Goal: Task Accomplishment & Management: Manage account settings

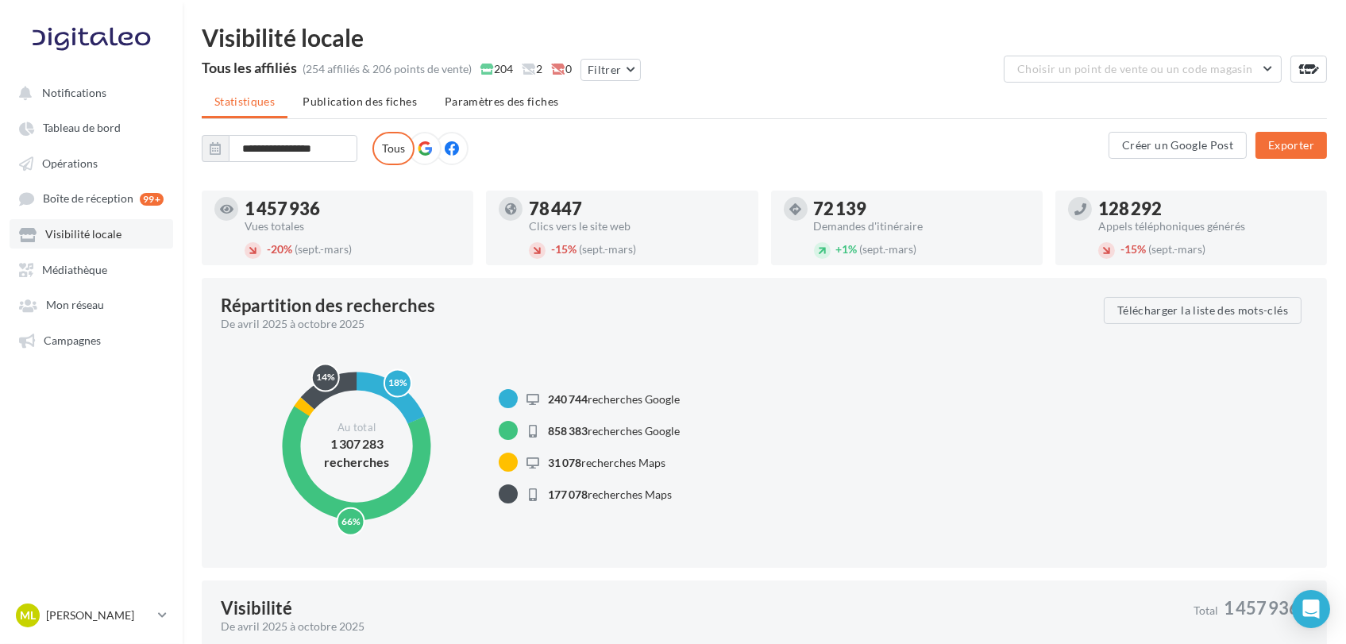
click at [90, 237] on span "Visibilité locale" at bounding box center [83, 234] width 76 height 13
click at [95, 247] on link "Visibilité locale" at bounding box center [92, 233] width 164 height 29
click at [604, 67] on button "Filtrer" at bounding box center [610, 70] width 60 height 22
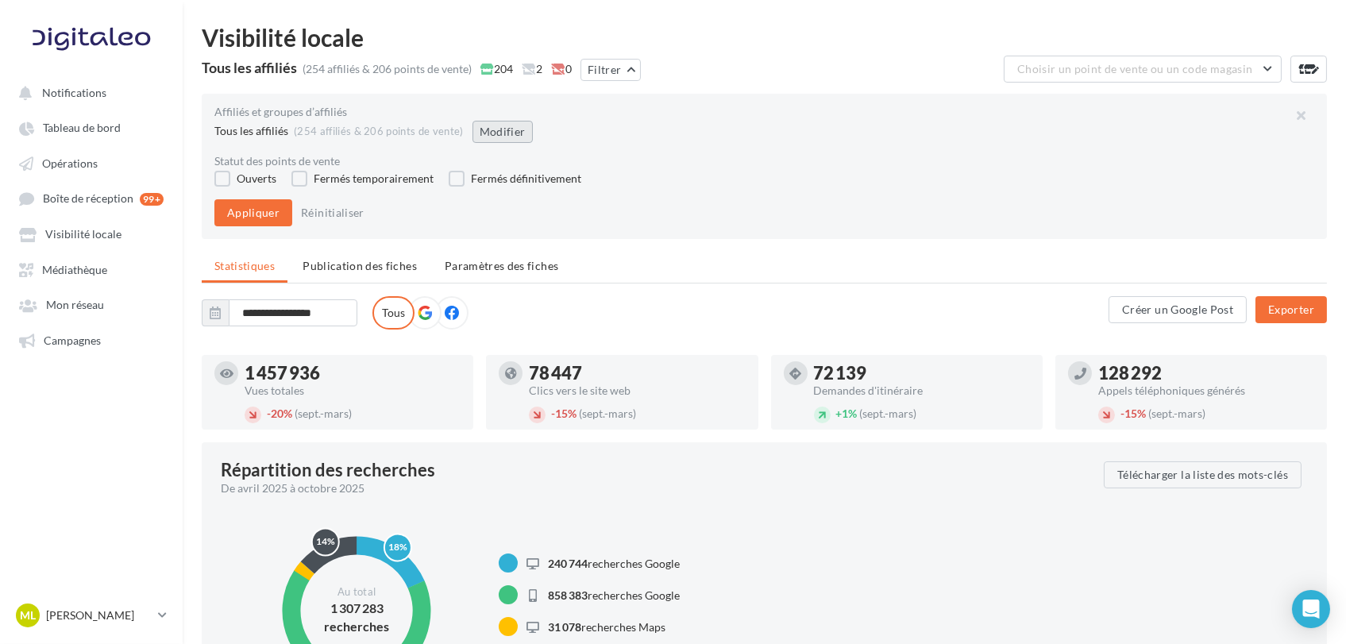
click at [499, 136] on button "Modifier" at bounding box center [502, 132] width 60 height 22
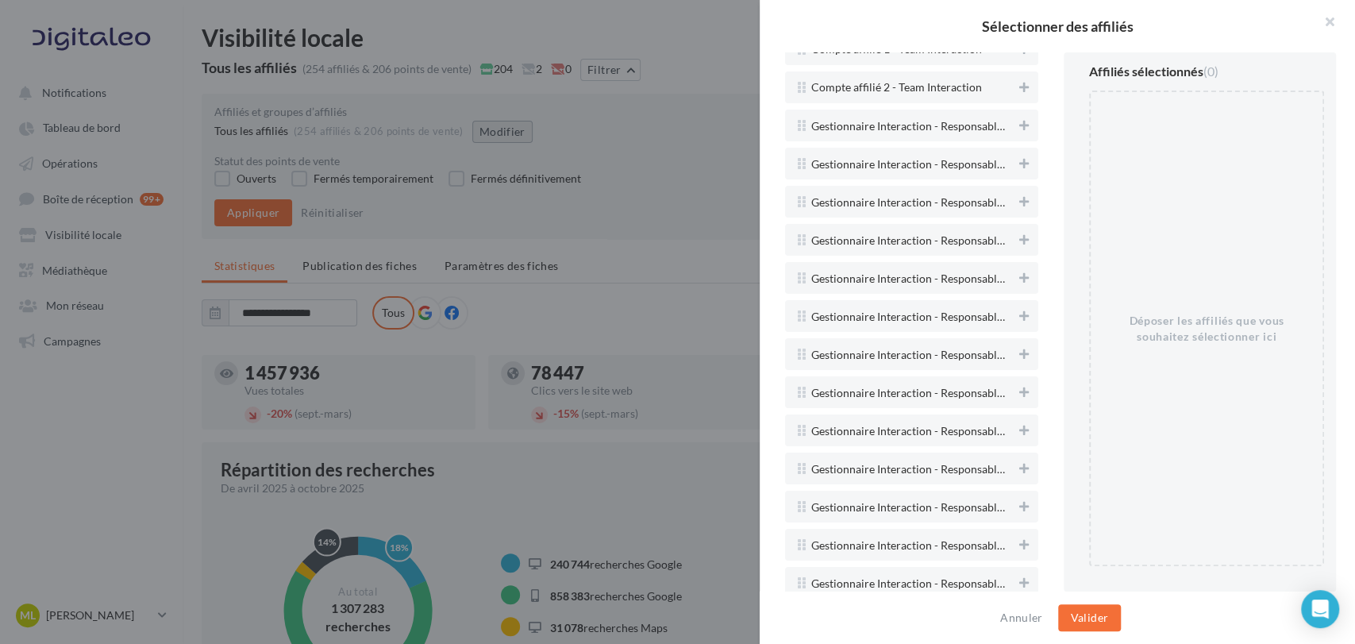
scroll to position [3528, 0]
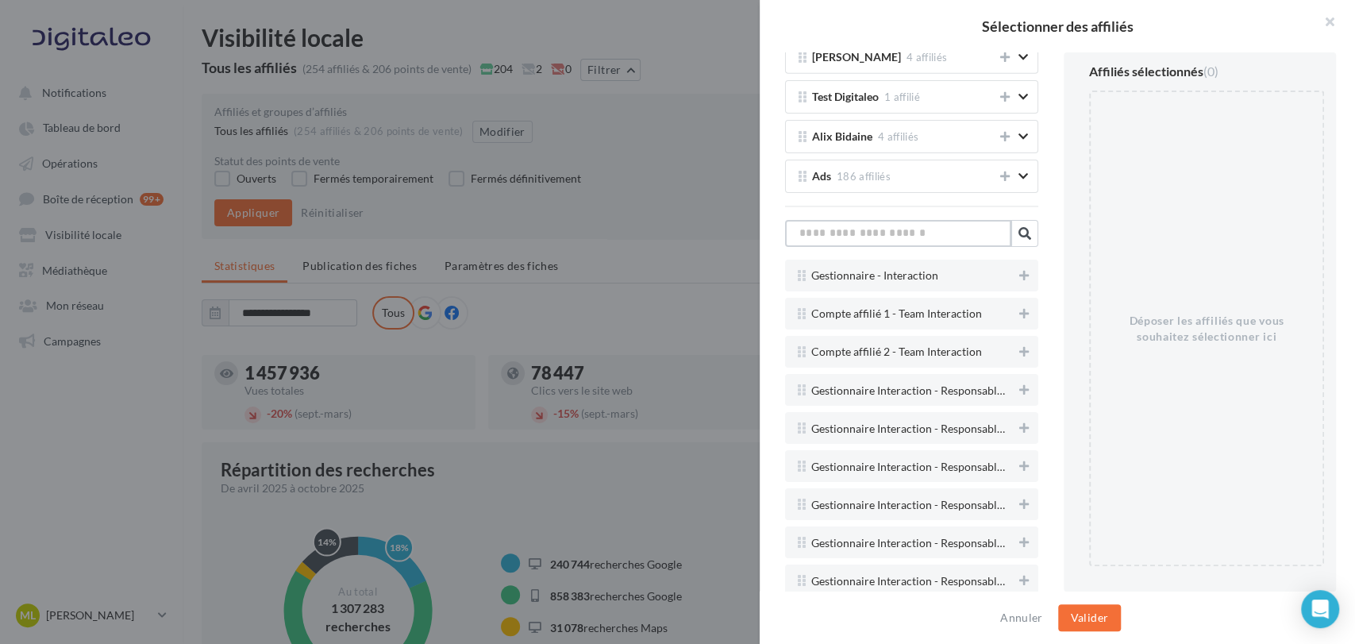
click at [876, 221] on input "text" at bounding box center [898, 233] width 226 height 27
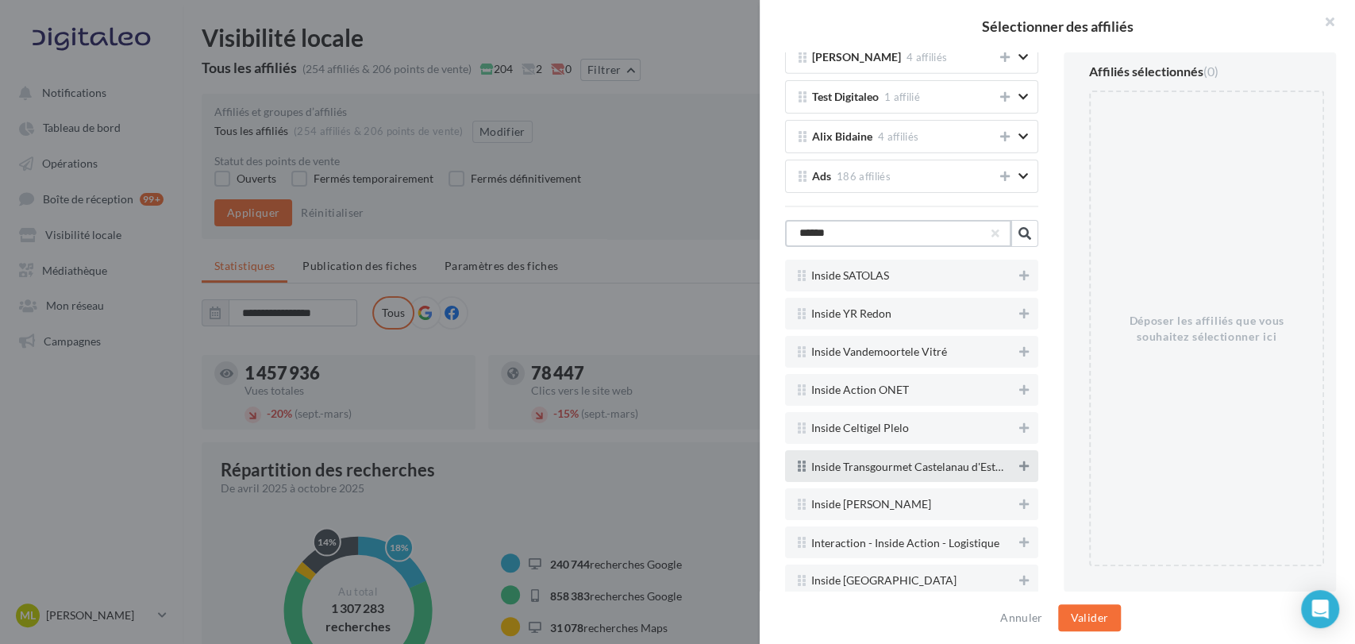
type input "******"
click at [1019, 460] on icon at bounding box center [1024, 465] width 10 height 11
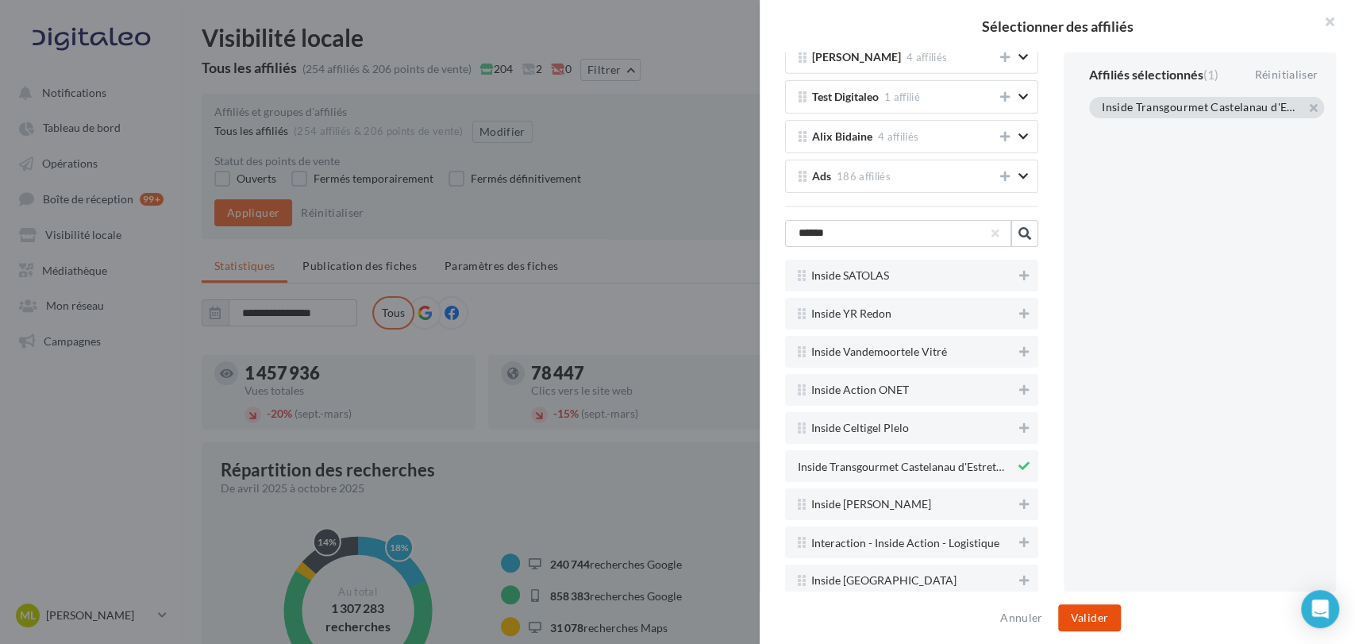
click at [1092, 620] on button "Valider" at bounding box center [1089, 617] width 63 height 27
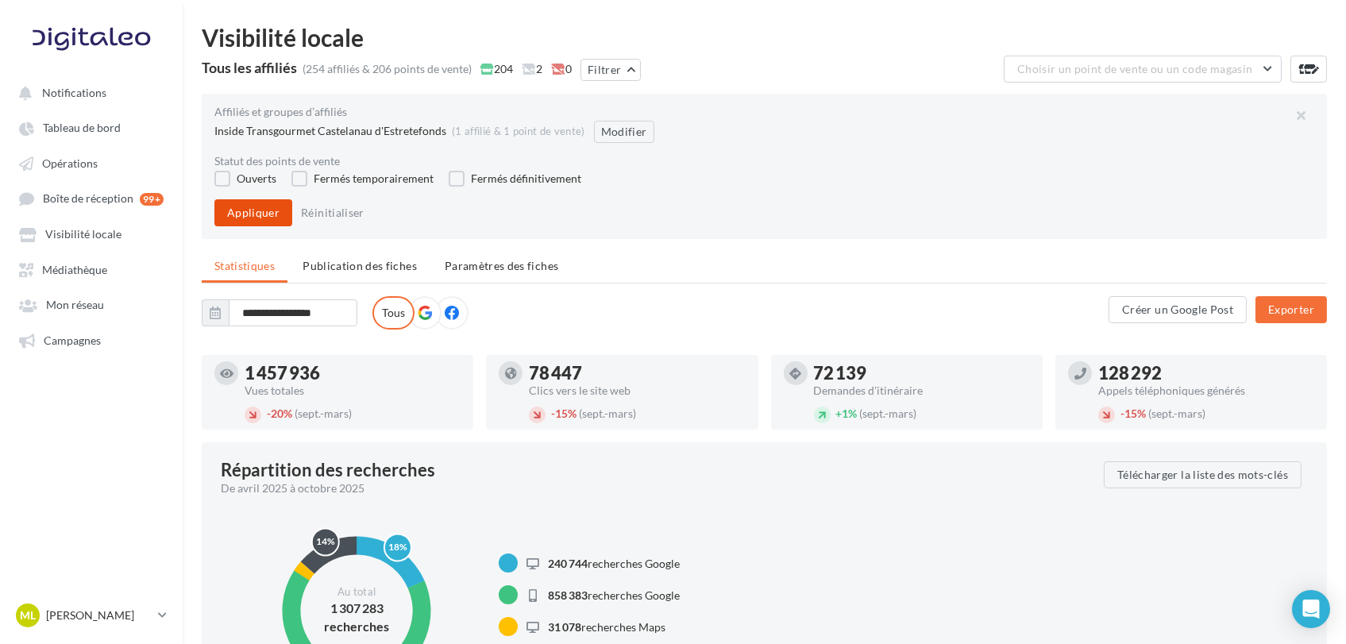
click at [264, 211] on button "Appliquer" at bounding box center [253, 212] width 78 height 27
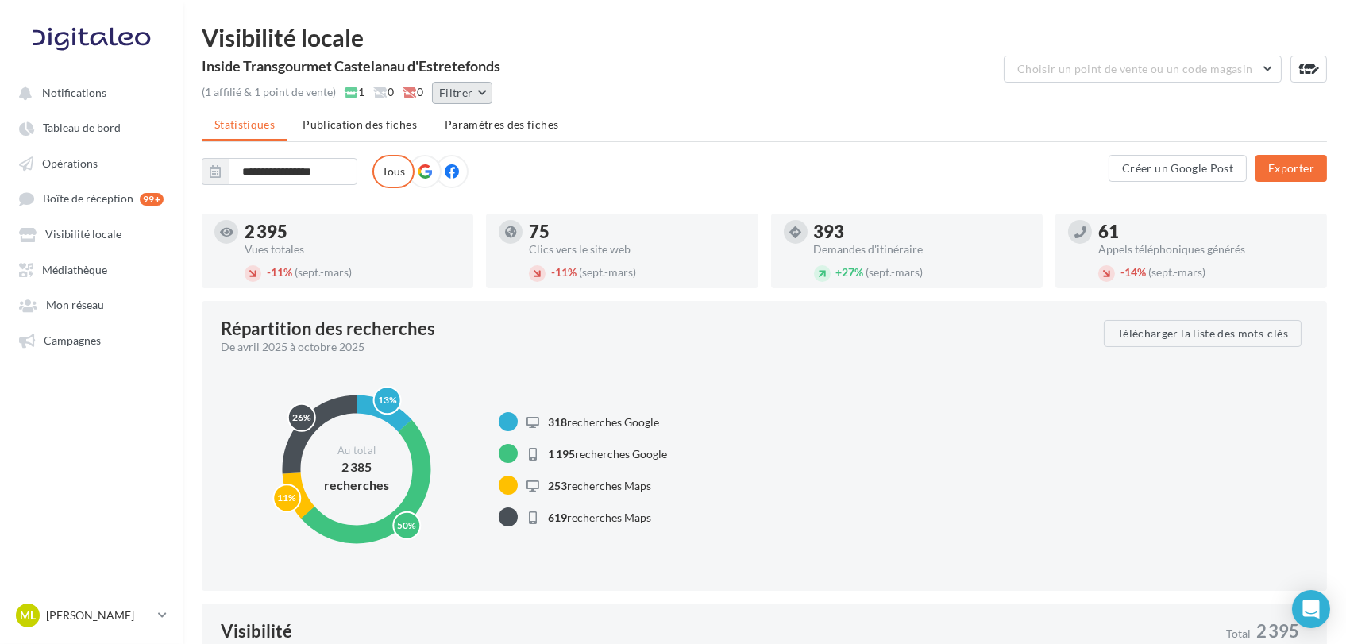
click at [464, 100] on button "Filtrer" at bounding box center [462, 93] width 60 height 22
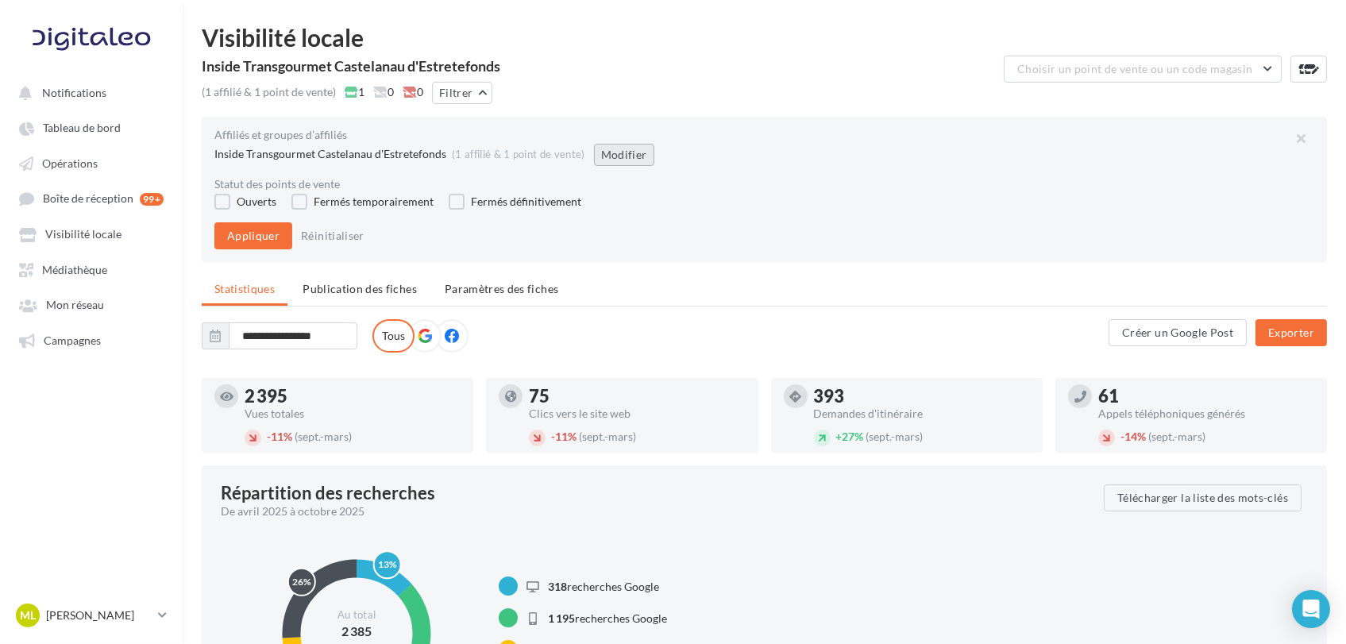
click at [616, 160] on button "Modifier" at bounding box center [624, 155] width 60 height 22
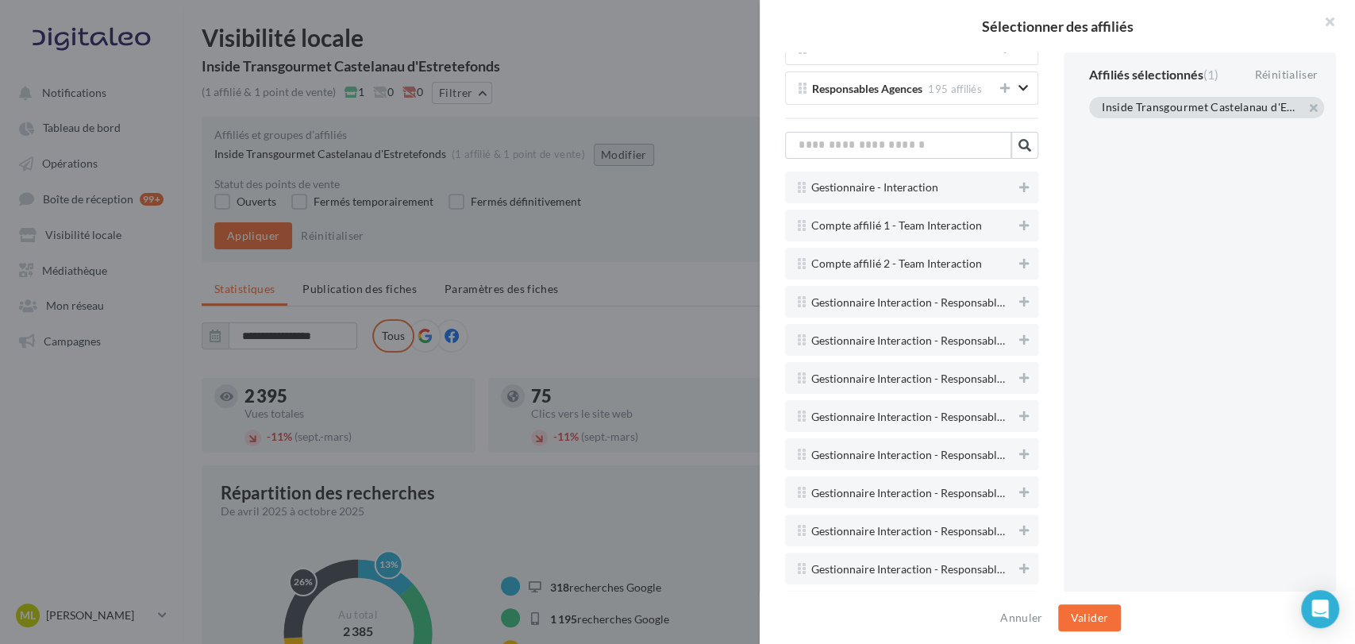
scroll to position [3440, 0]
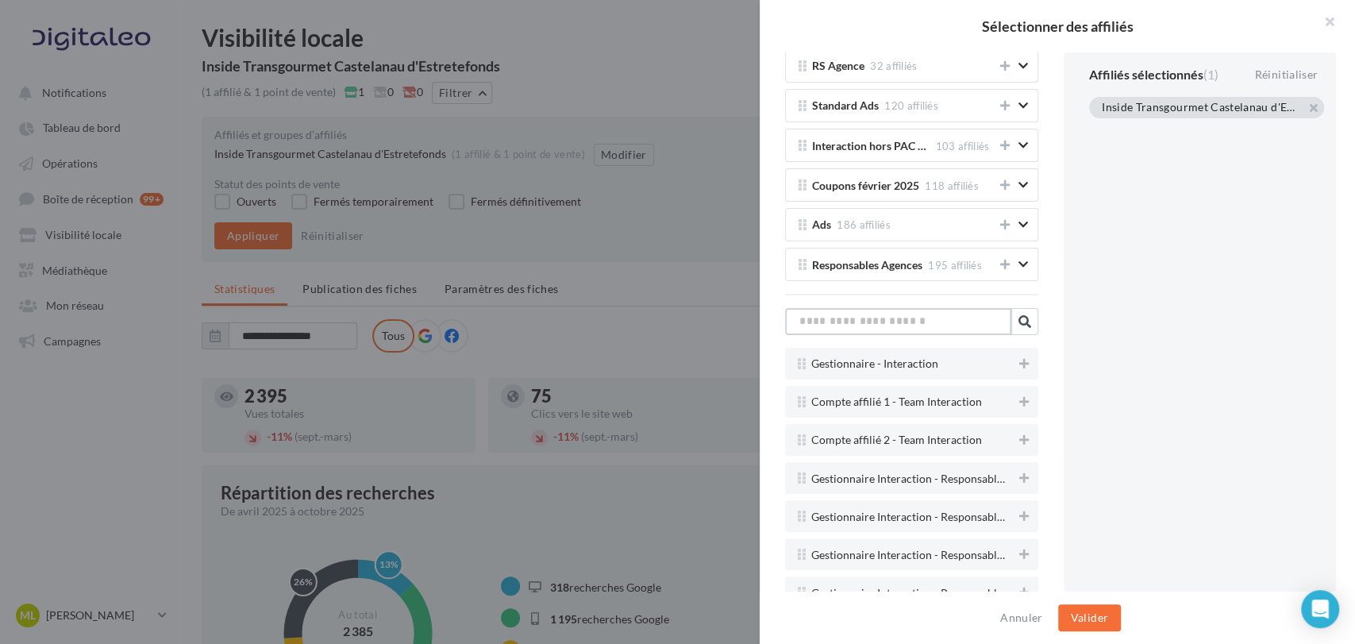
click at [949, 308] on input "text" at bounding box center [898, 321] width 226 height 27
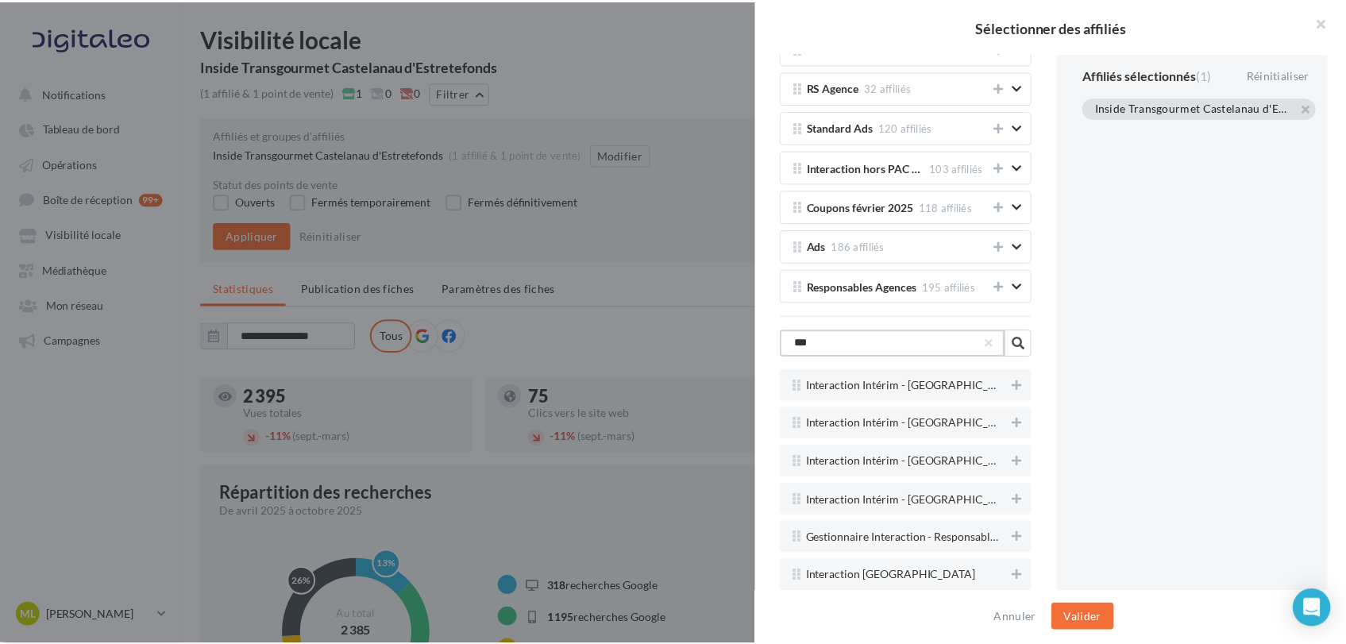
scroll to position [3325, 0]
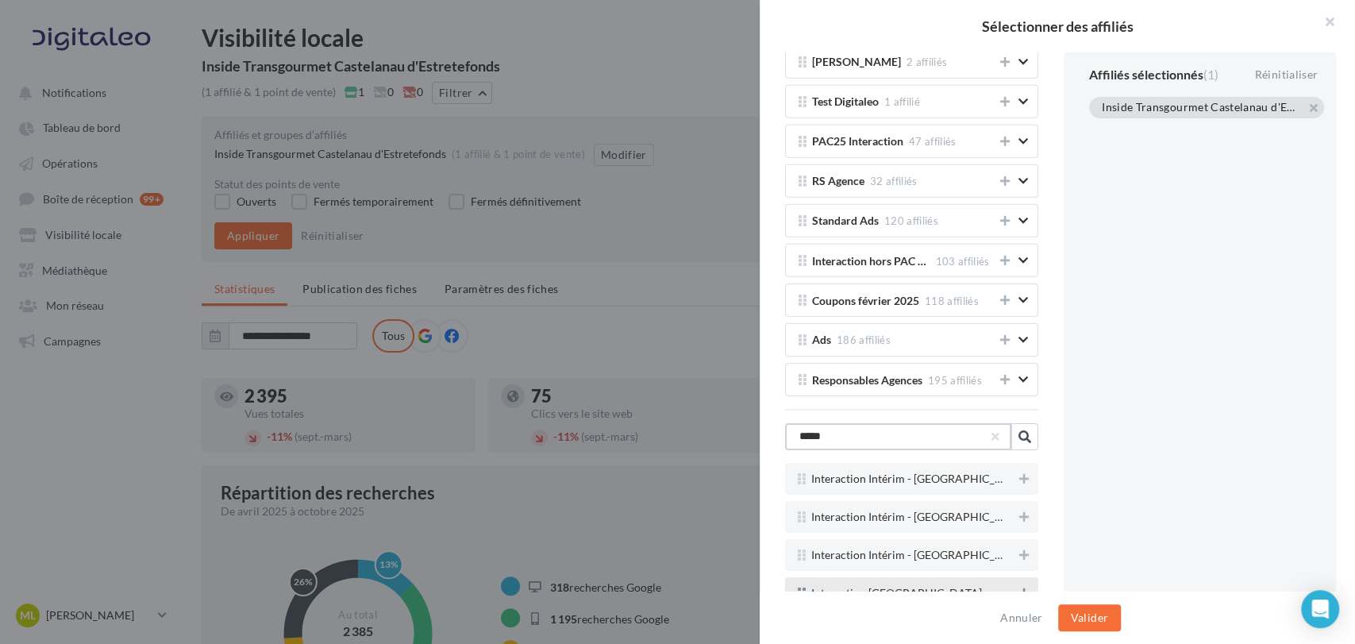
type input "*****"
click at [1019, 587] on icon at bounding box center [1024, 592] width 10 height 11
click at [1096, 618] on button "Valider" at bounding box center [1089, 617] width 63 height 27
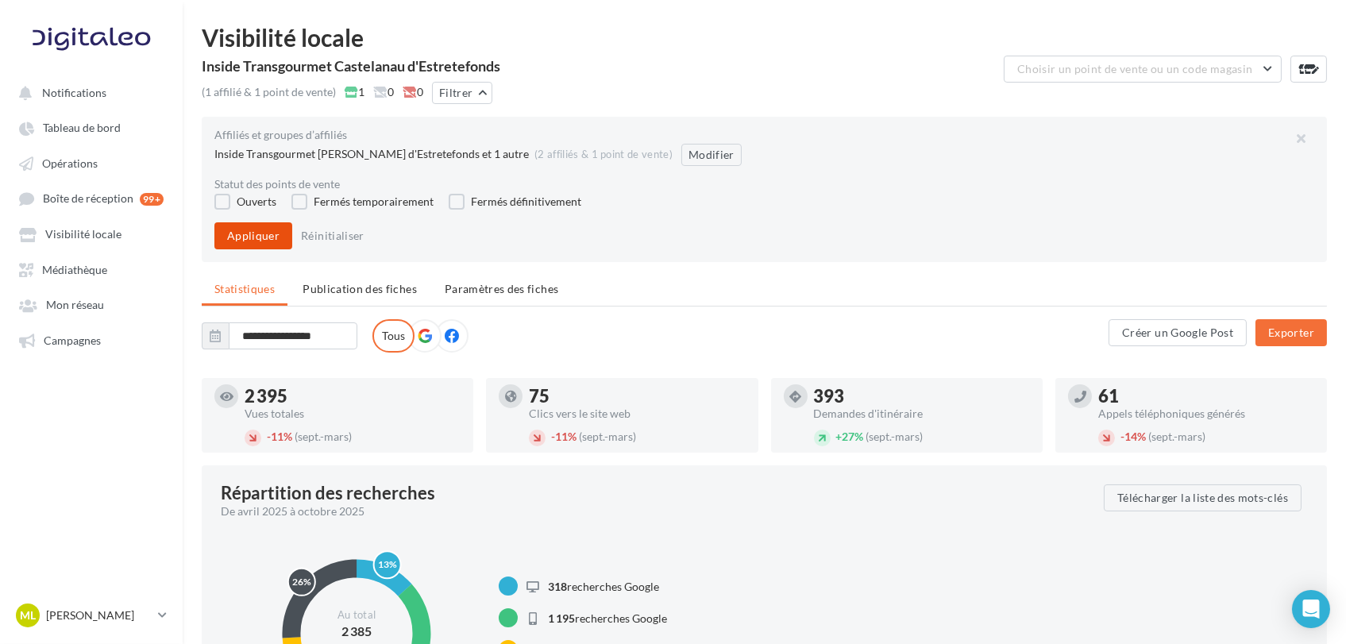
click at [252, 241] on button "Appliquer" at bounding box center [253, 235] width 78 height 27
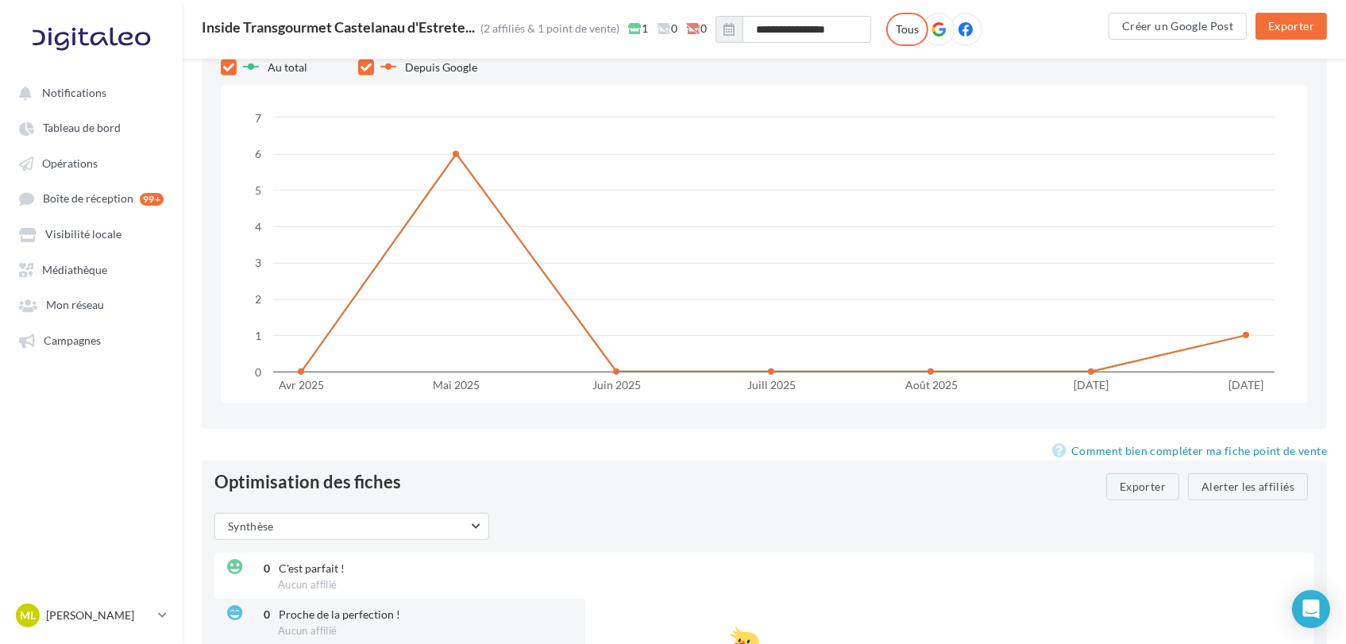
scroll to position [1868, 0]
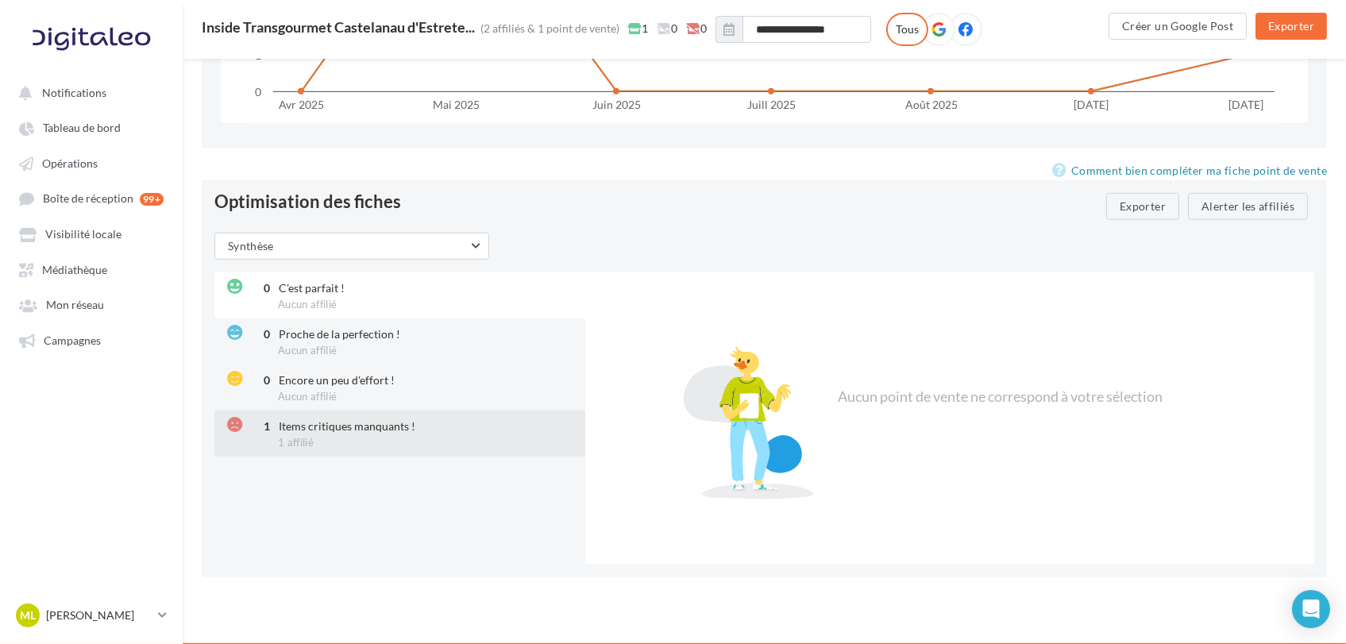
click at [427, 450] on div "1 Items critiques manquants ! 1 affilié" at bounding box center [401, 433] width 374 height 46
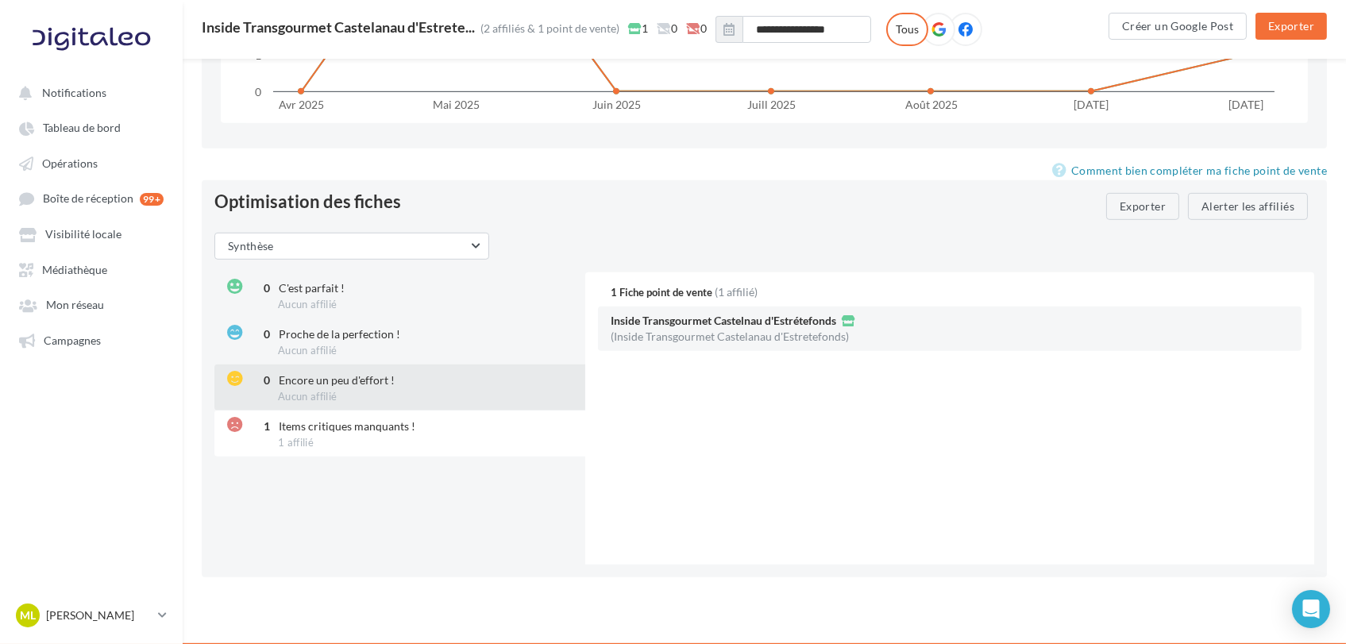
click at [359, 373] on span "Encore un peu d'effort !" at bounding box center [337, 379] width 116 height 13
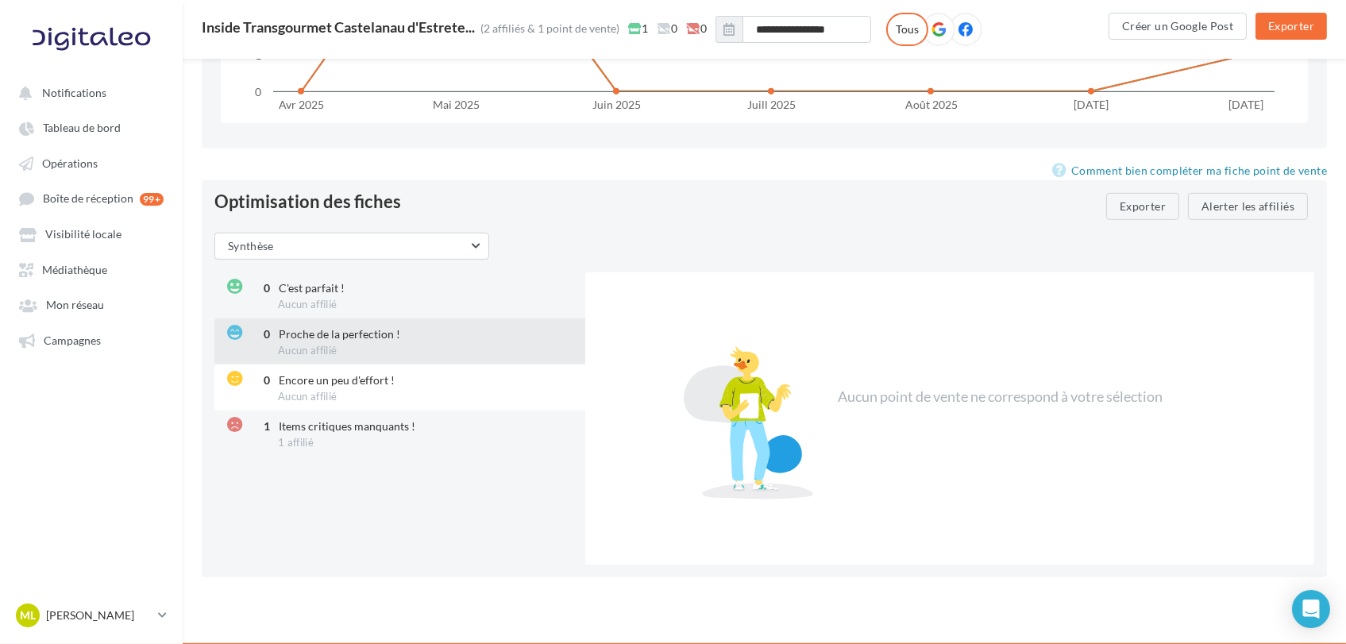
click at [362, 342] on div "0 Proche de la perfection ! Aucun affilié" at bounding box center [401, 341] width 374 height 46
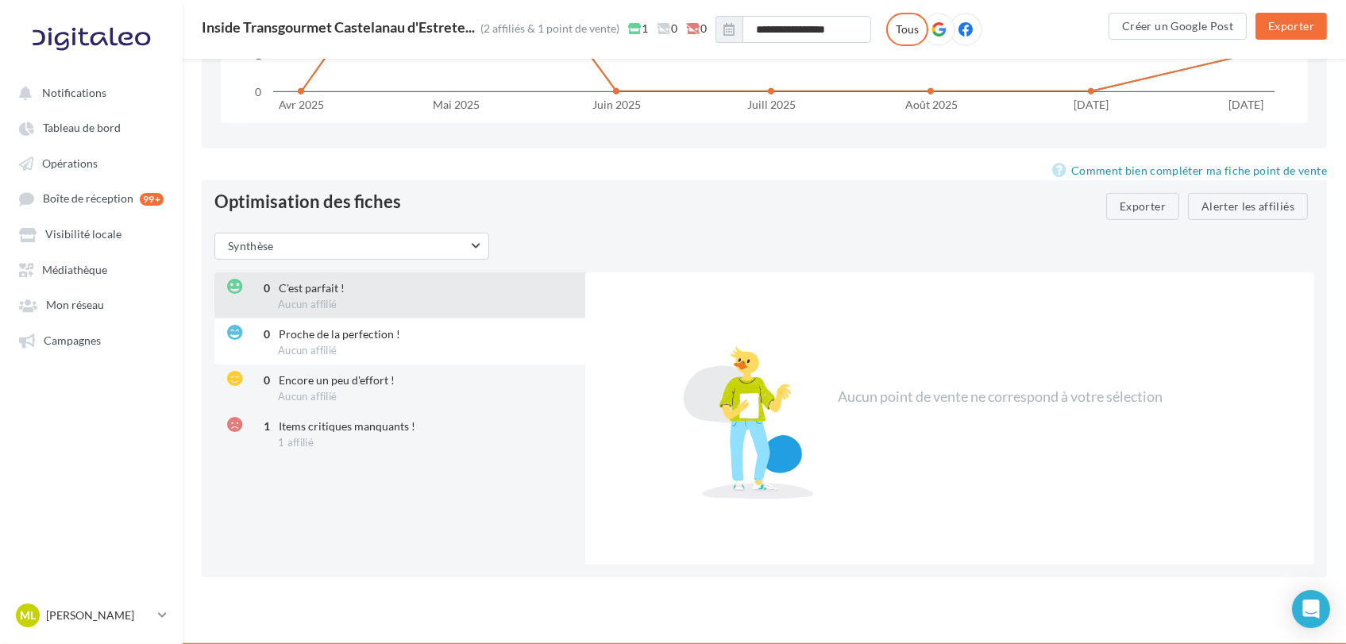
click at [366, 291] on div "0 C'est parfait ! Aucun affilié" at bounding box center [401, 295] width 374 height 46
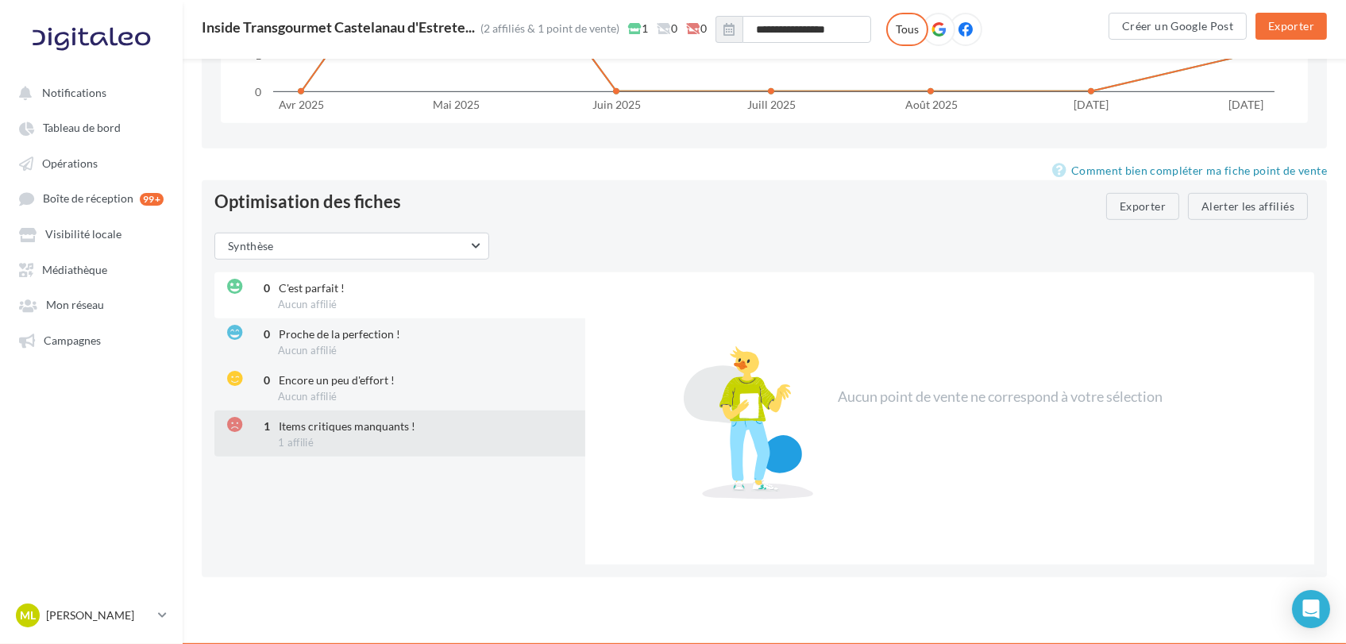
click at [391, 435] on div "1 Items critiques manquants ! 1 affilié" at bounding box center [401, 433] width 374 height 46
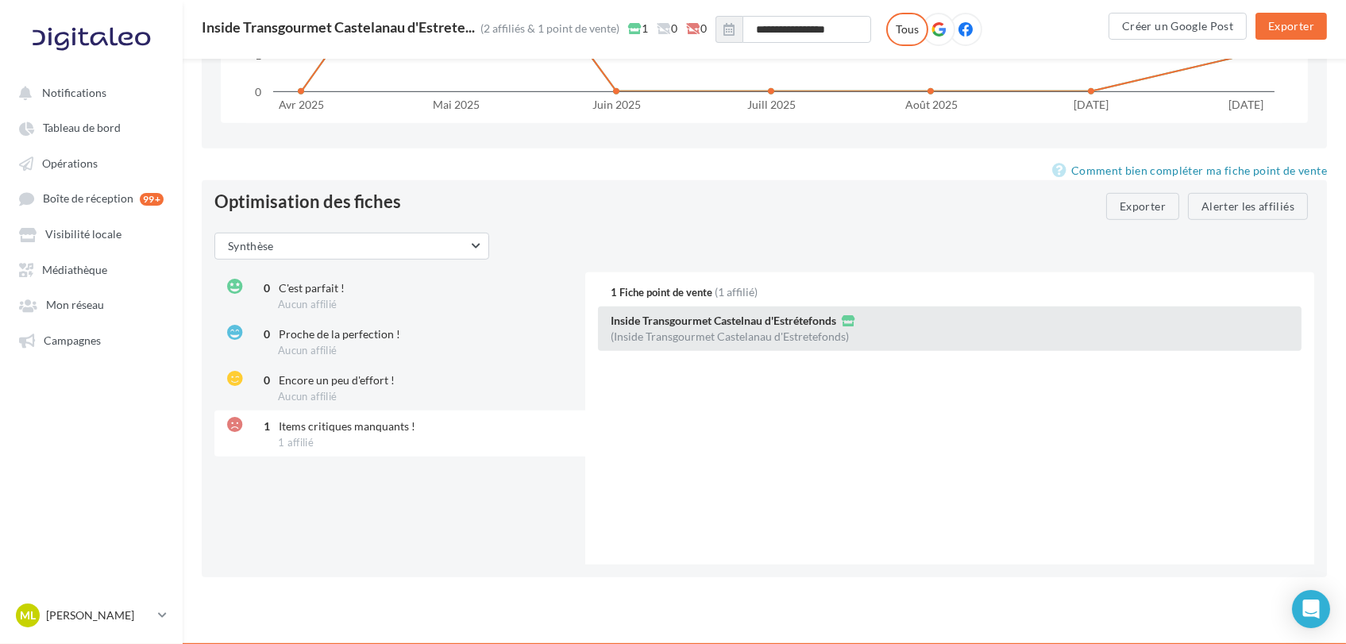
click at [784, 341] on div "Inside Transgourmet Castelnau d'Estrétefonds (Inside Transgourmet Castelanau d'…" at bounding box center [949, 328] width 703 height 44
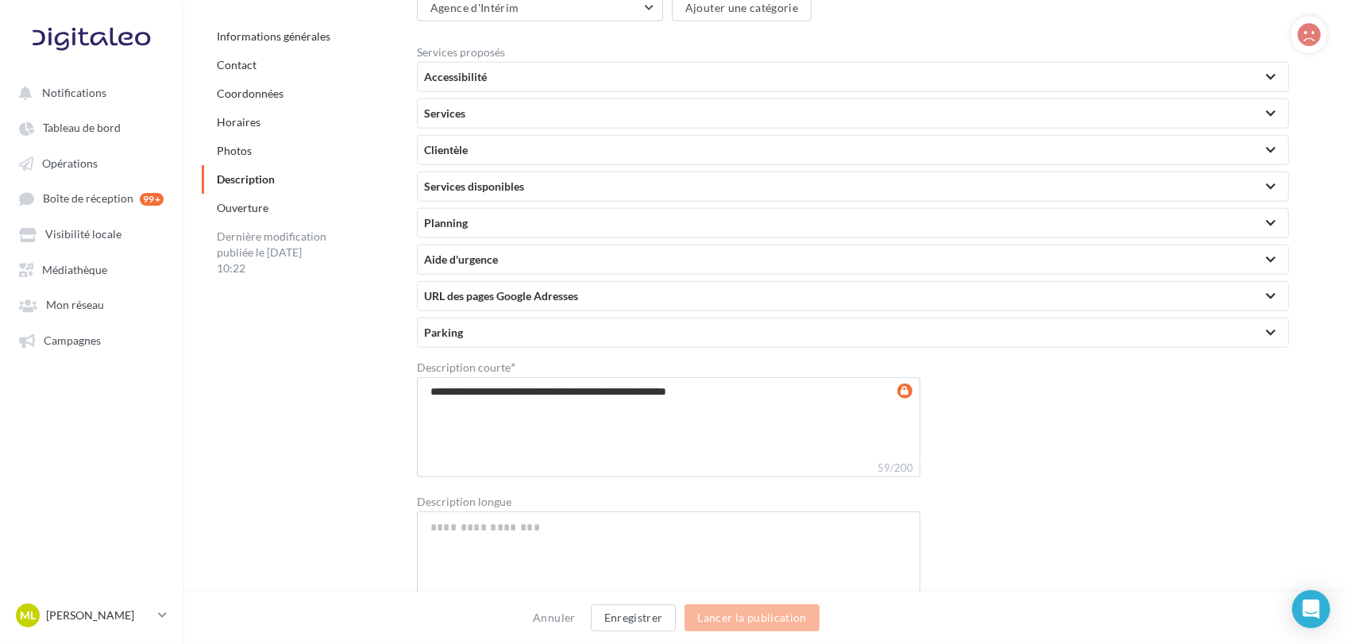
scroll to position [3709, 0]
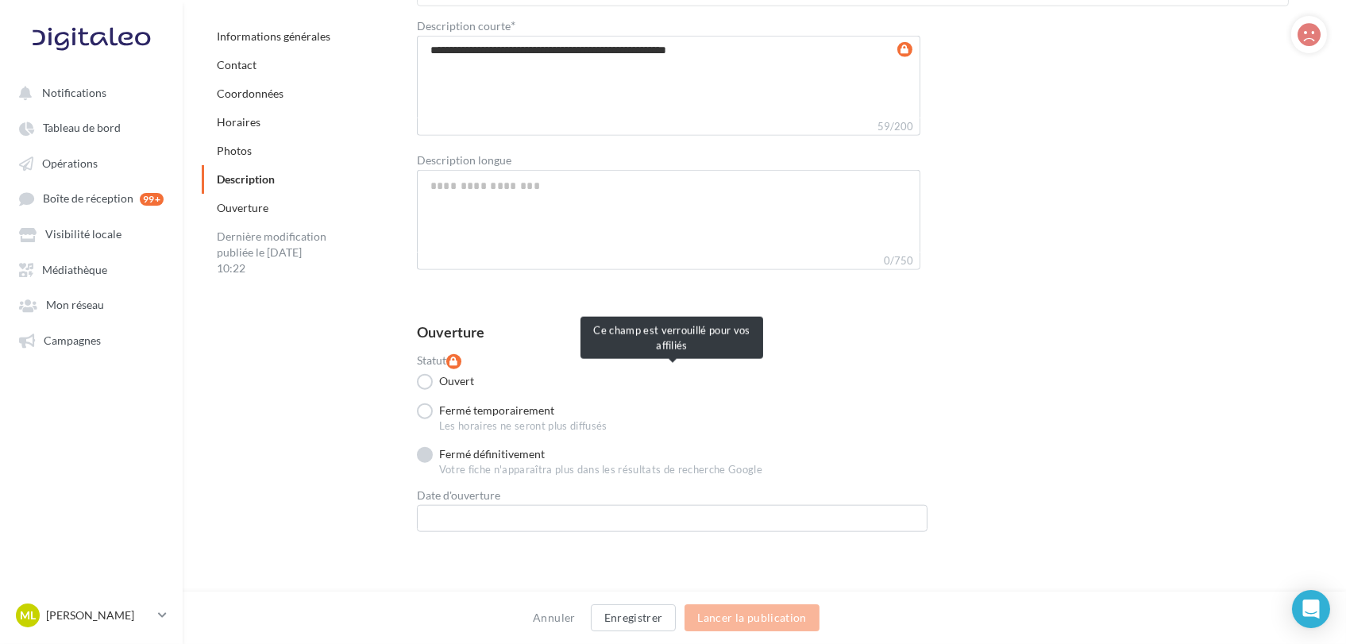
click at [475, 447] on label "Fermé définitivement" at bounding box center [481, 455] width 128 height 16
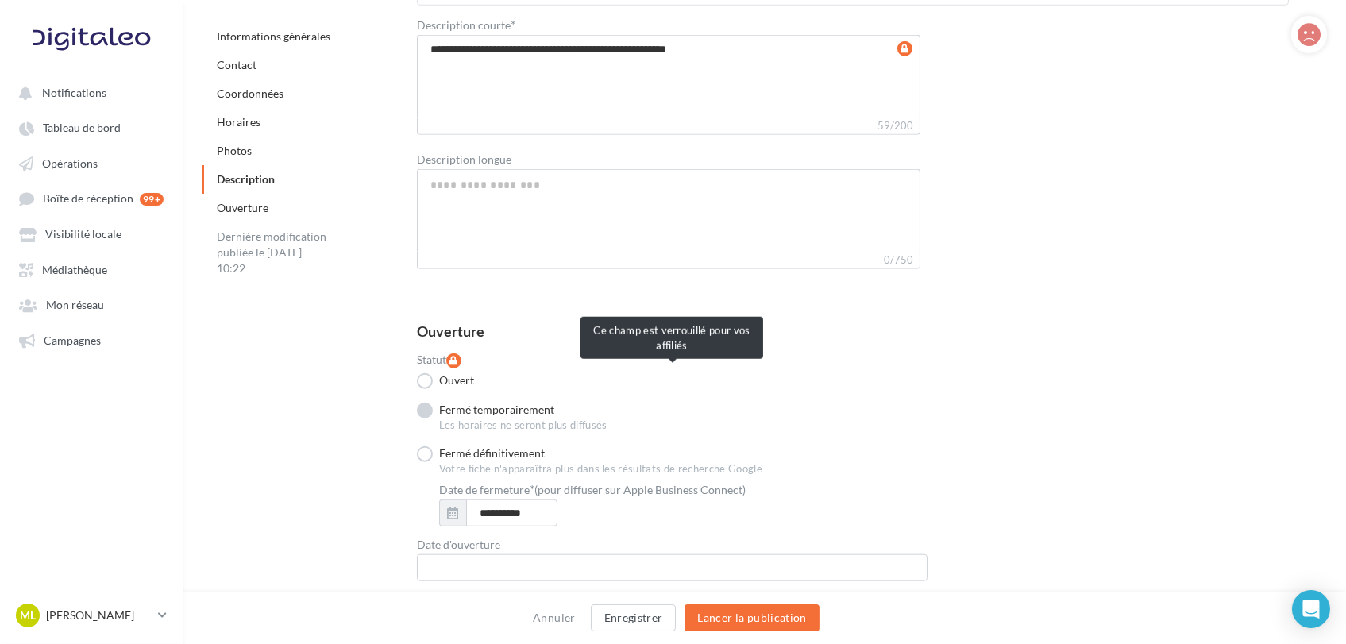
click at [486, 402] on label "Fermé temporairement" at bounding box center [485, 410] width 137 height 16
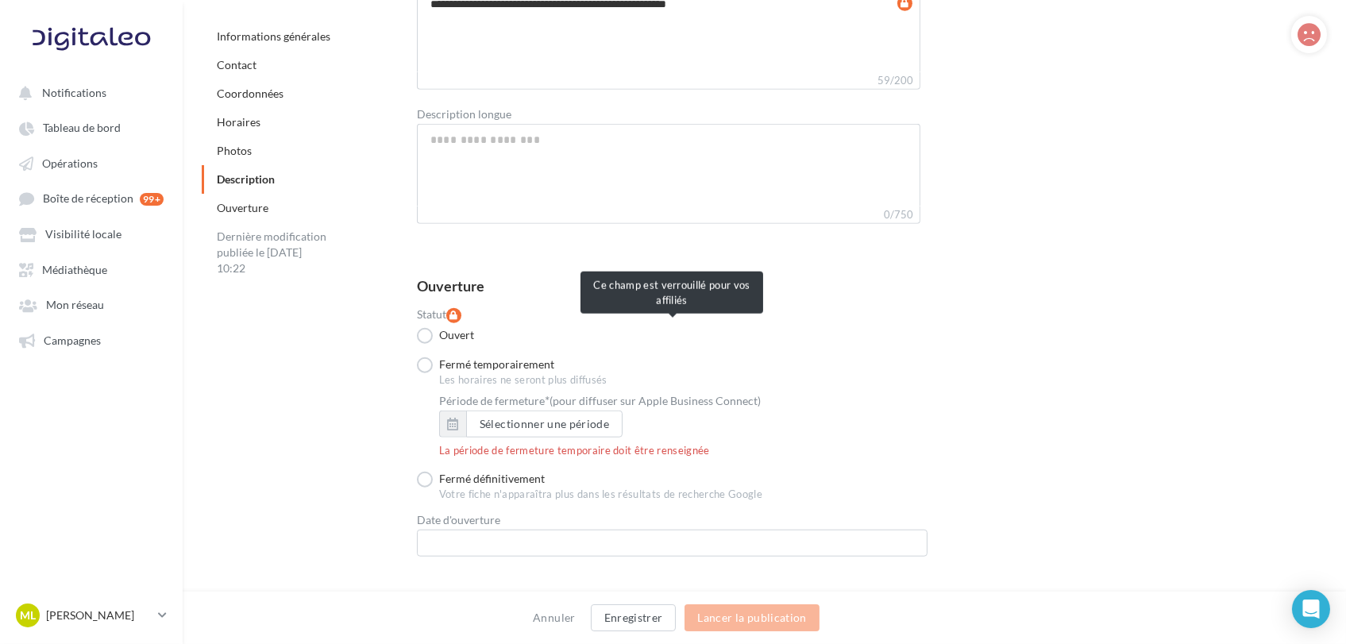
scroll to position [3118, 0]
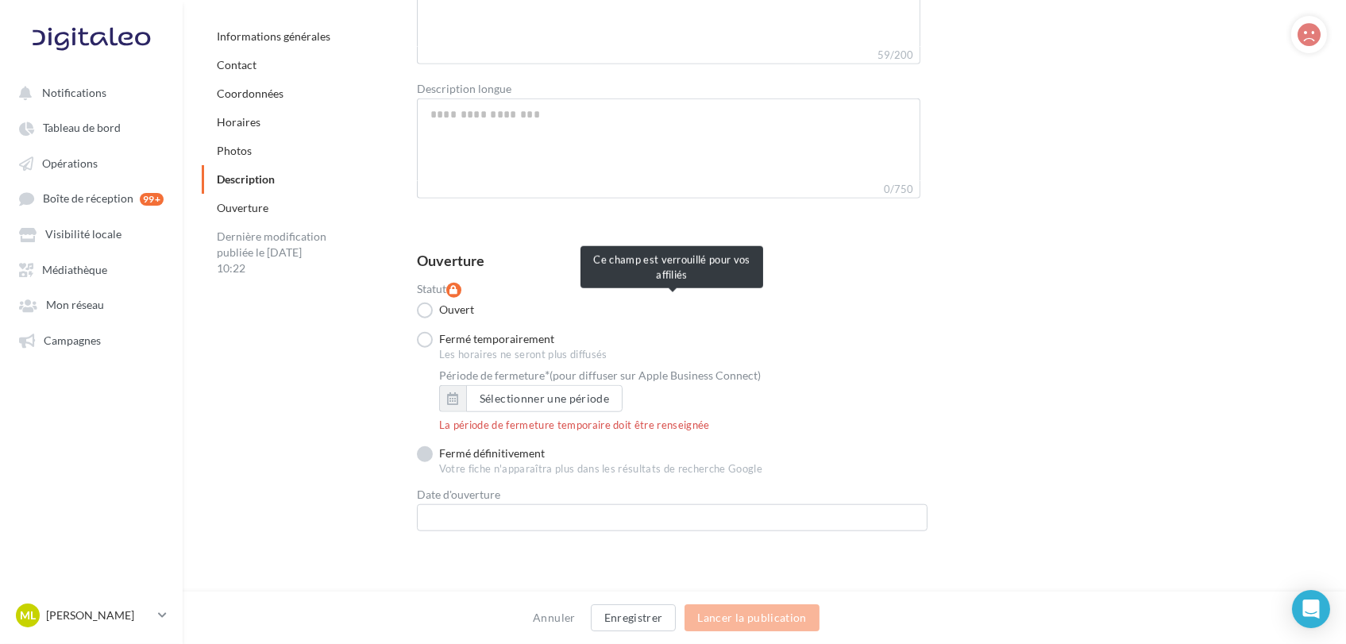
click at [464, 452] on label "Fermé définitivement" at bounding box center [481, 454] width 128 height 16
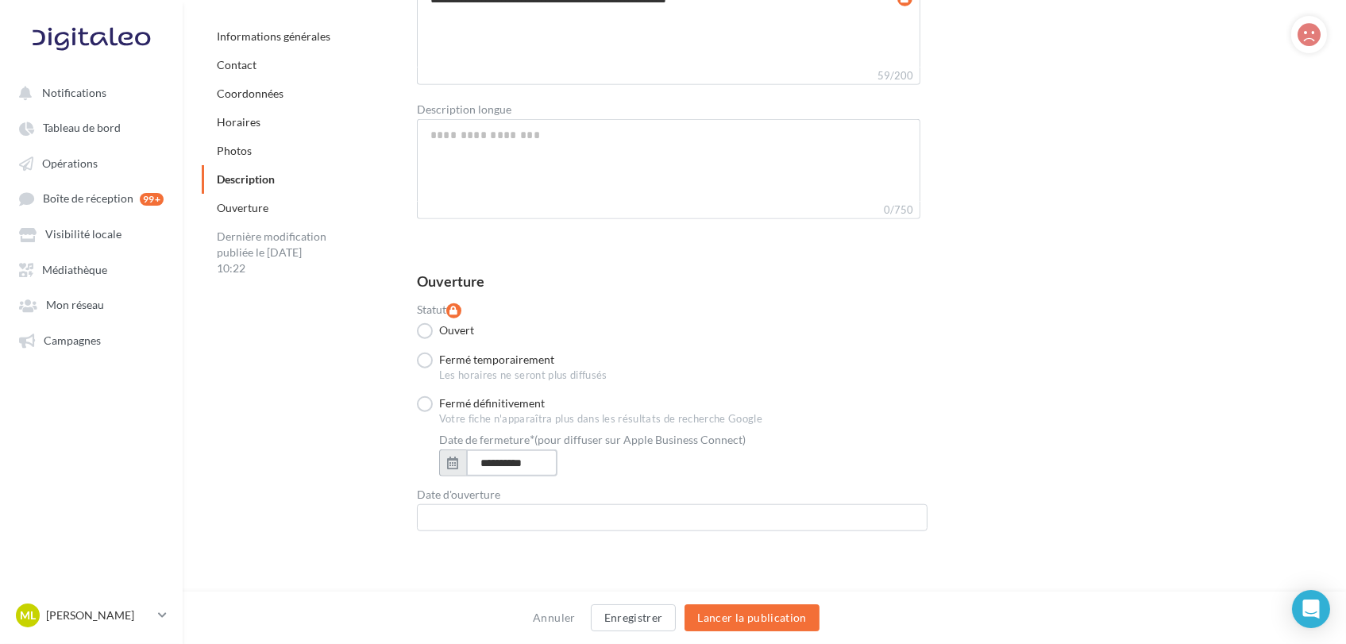
click at [480, 456] on input "**********" at bounding box center [511, 462] width 91 height 27
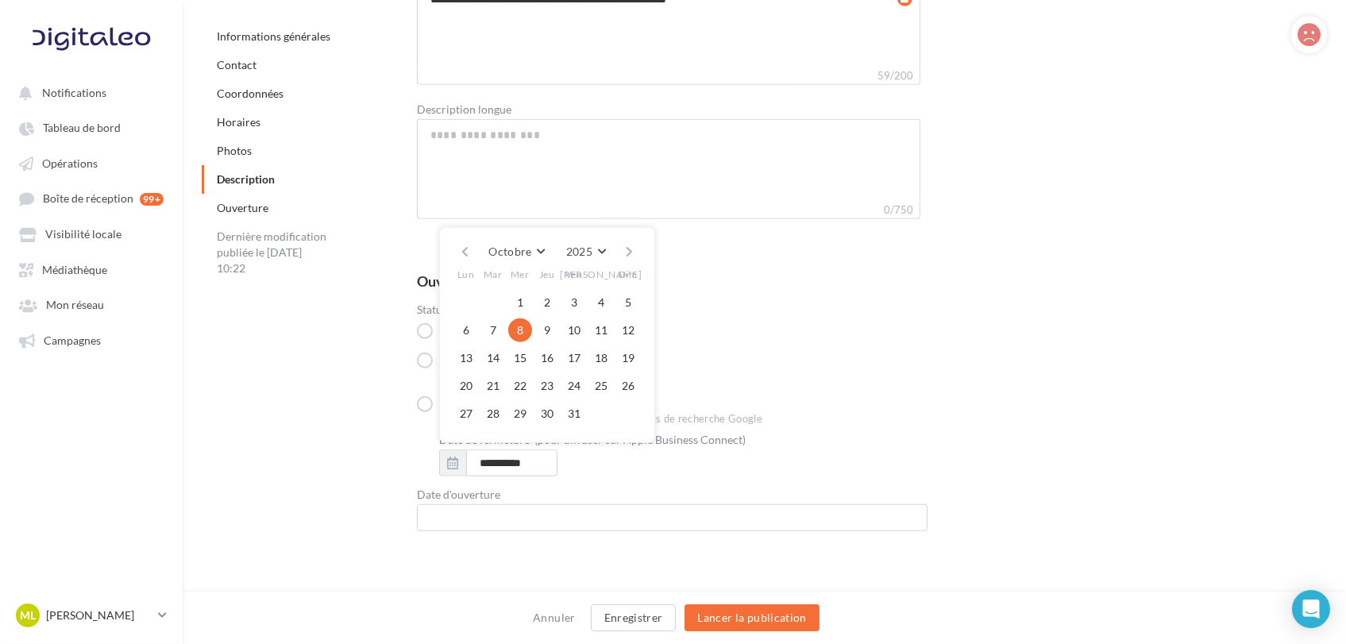
click at [394, 459] on div "**********" at bounding box center [858, 408] width 935 height 295
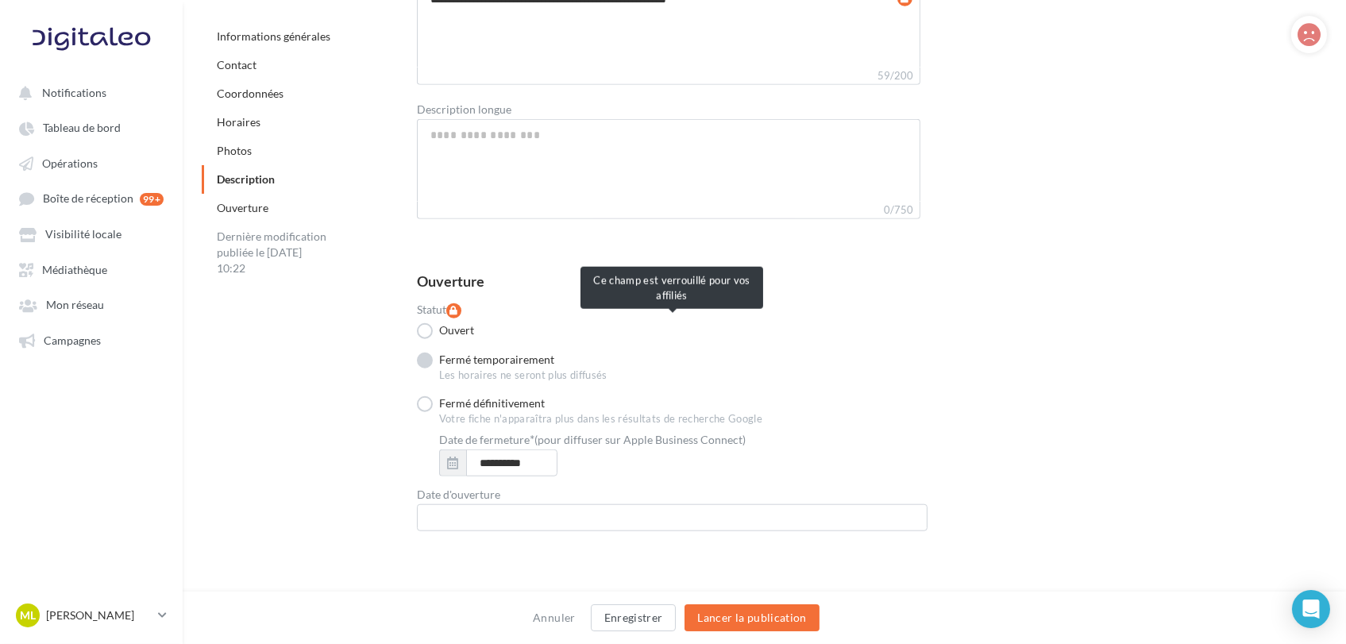
click at [478, 352] on label "Fermé temporairement" at bounding box center [485, 360] width 137 height 16
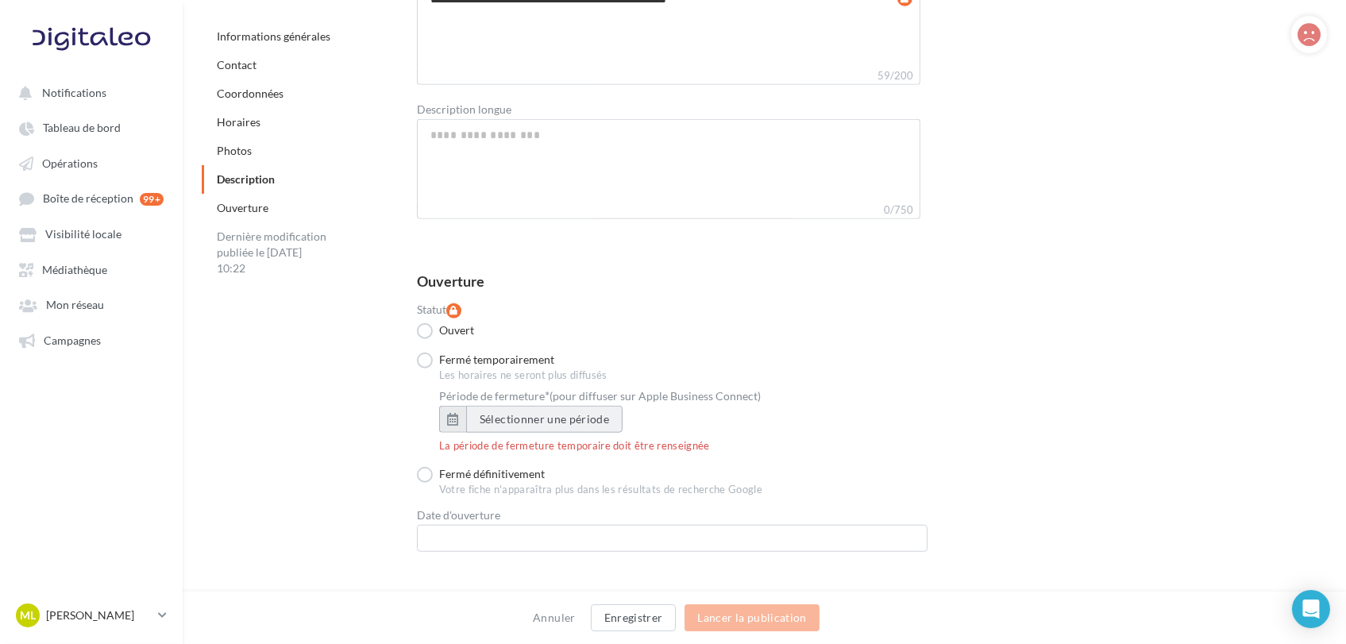
click at [483, 412] on button "Sélectionner une période" at bounding box center [544, 419] width 156 height 27
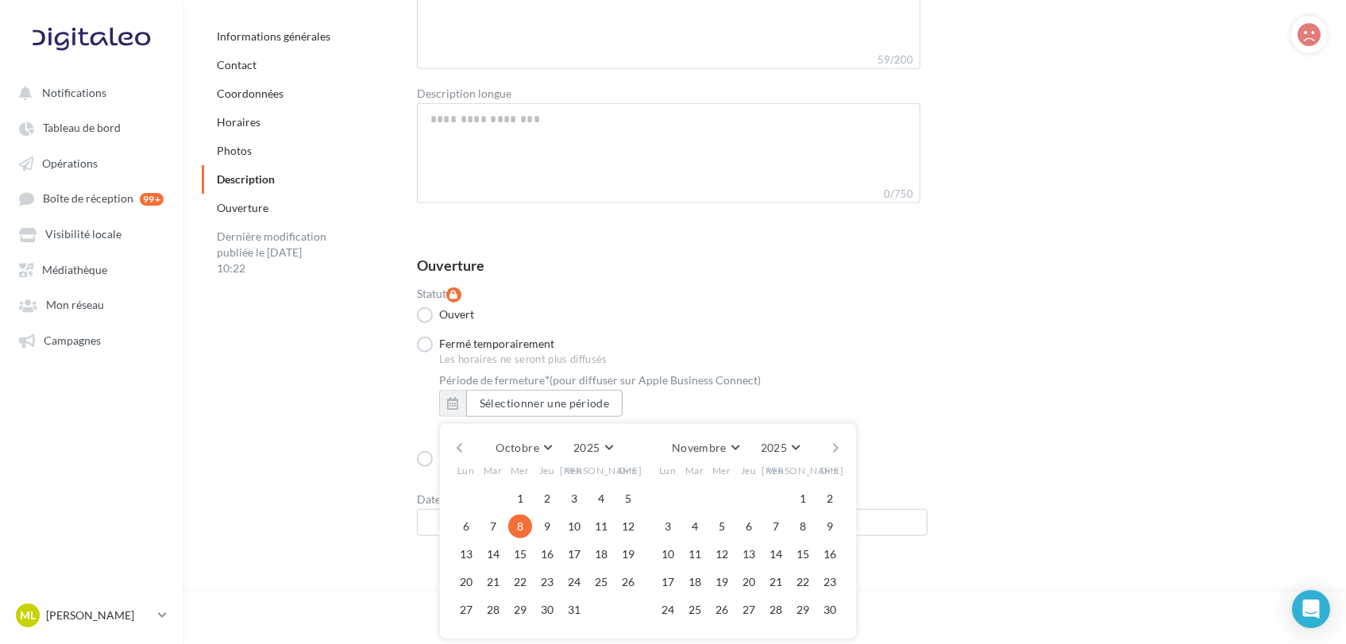
scroll to position [3118, 0]
click at [834, 441] on button "button" at bounding box center [835, 443] width 13 height 22
click at [718, 606] on button "31" at bounding box center [722, 605] width 24 height 24
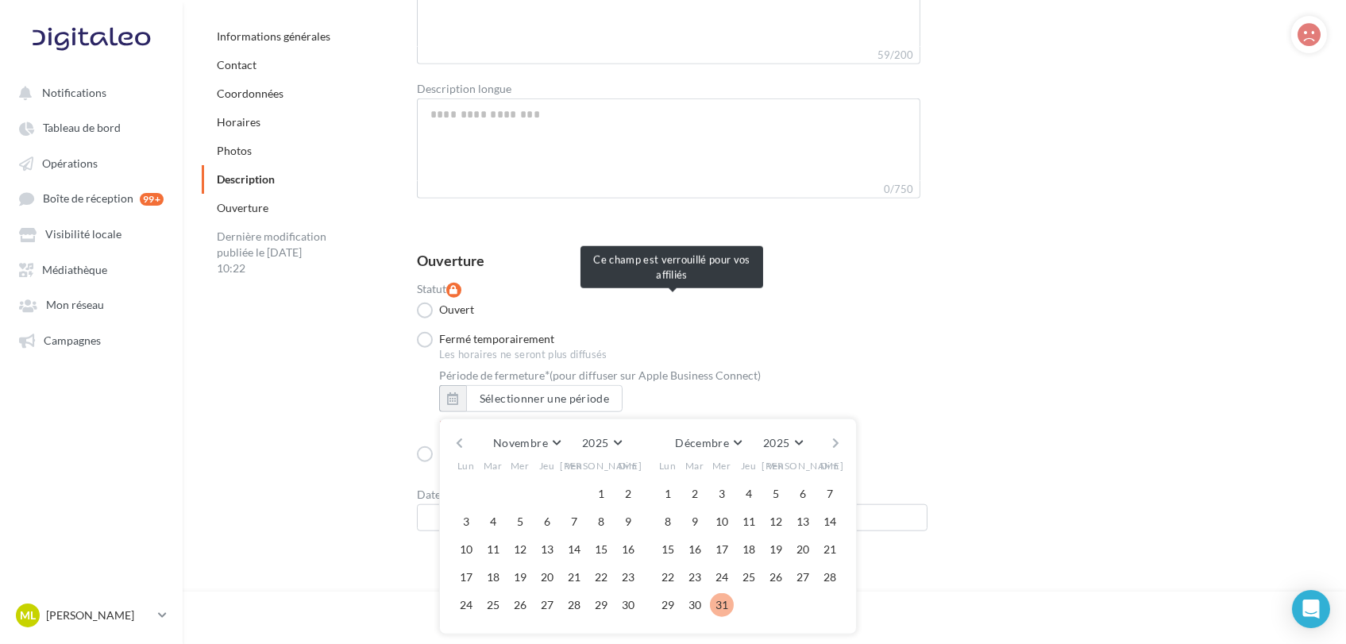
click at [724, 599] on button "31" at bounding box center [722, 605] width 24 height 24
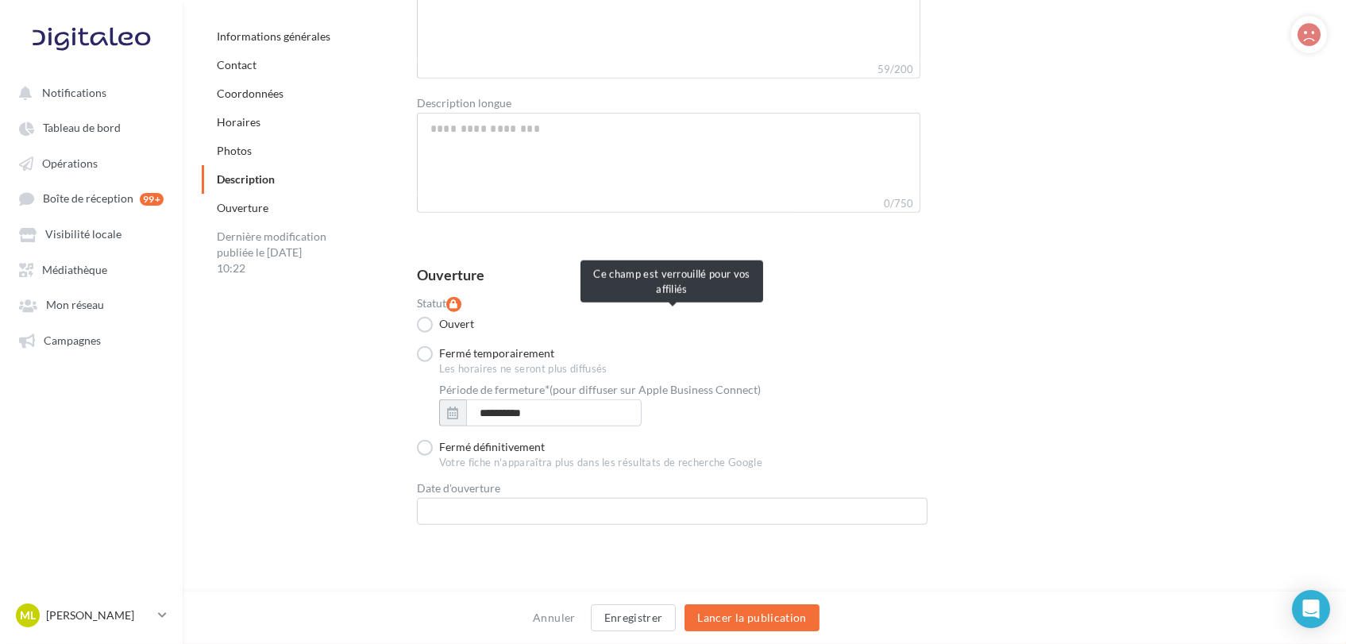
scroll to position [3098, 0]
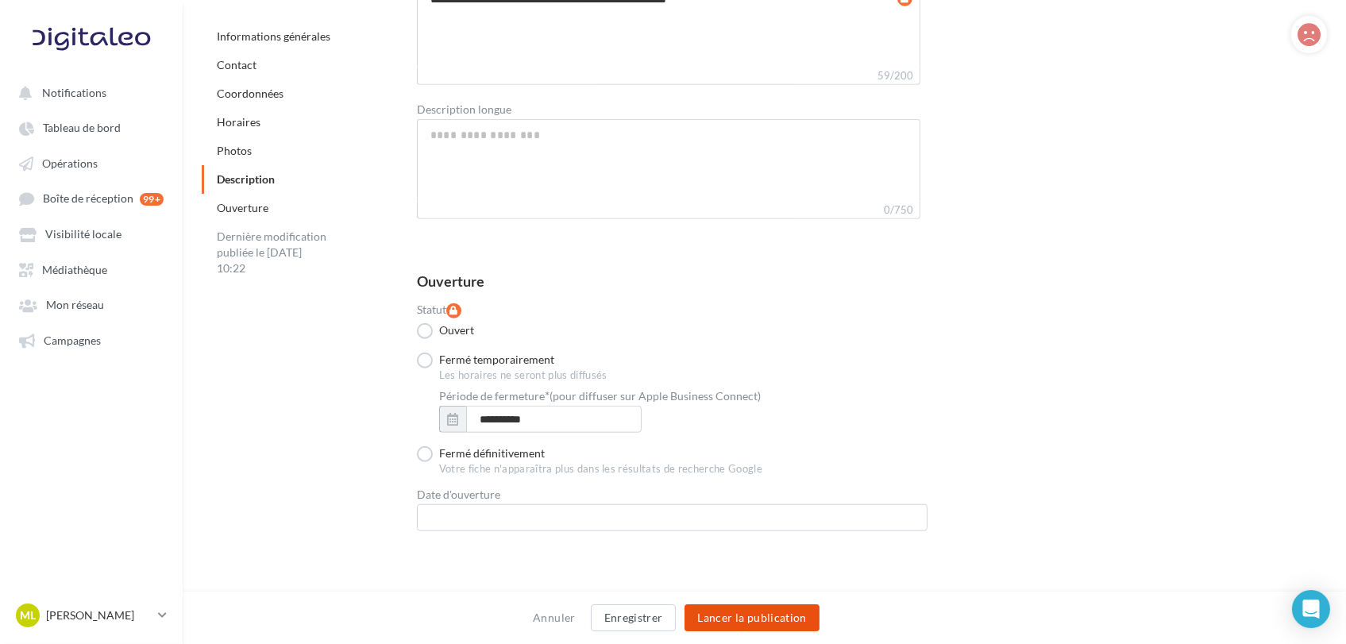
click at [762, 617] on button "Lancer la publication" at bounding box center [751, 617] width 134 height 27
click at [782, 620] on button "Lancer la publication" at bounding box center [751, 617] width 134 height 27
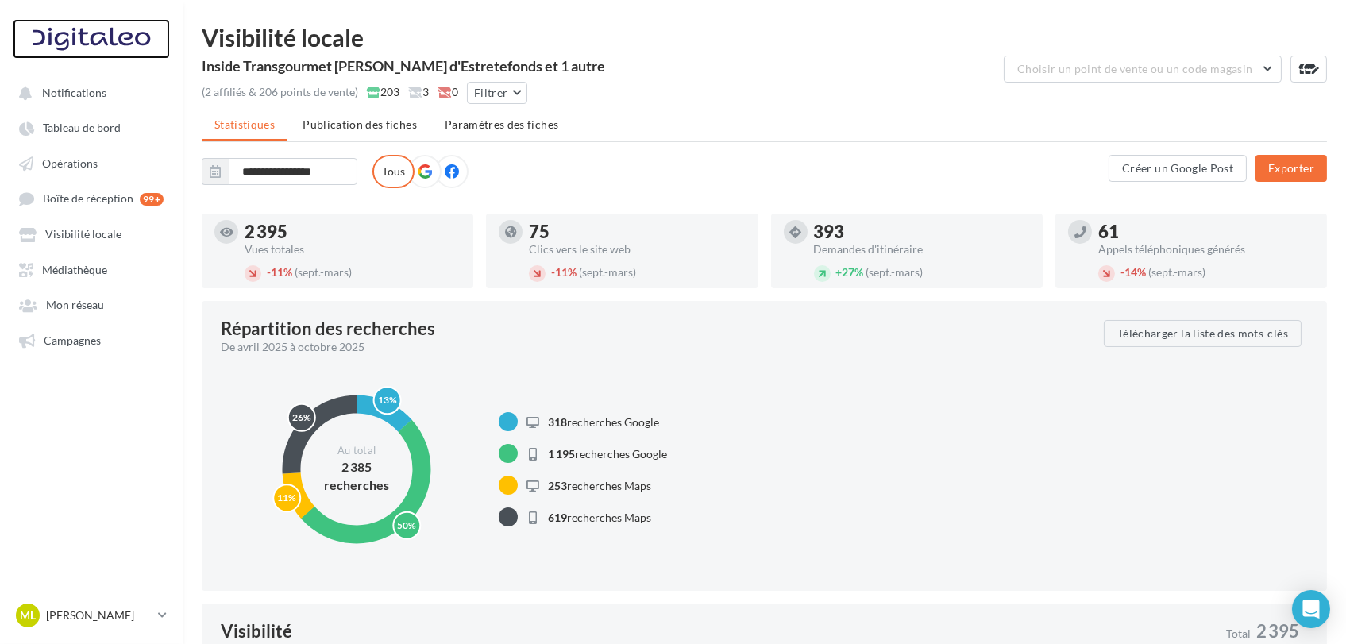
click at [117, 33] on div at bounding box center [91, 39] width 127 height 40
